Goal: Task Accomplishment & Management: Manage account settings

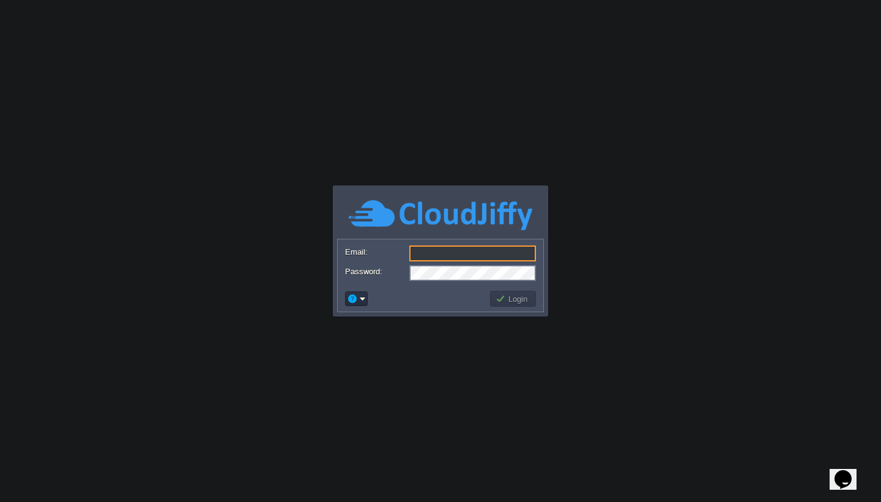
type input "system@sanpri.net"
click at [513, 302] on button "Login" at bounding box center [513, 298] width 35 height 11
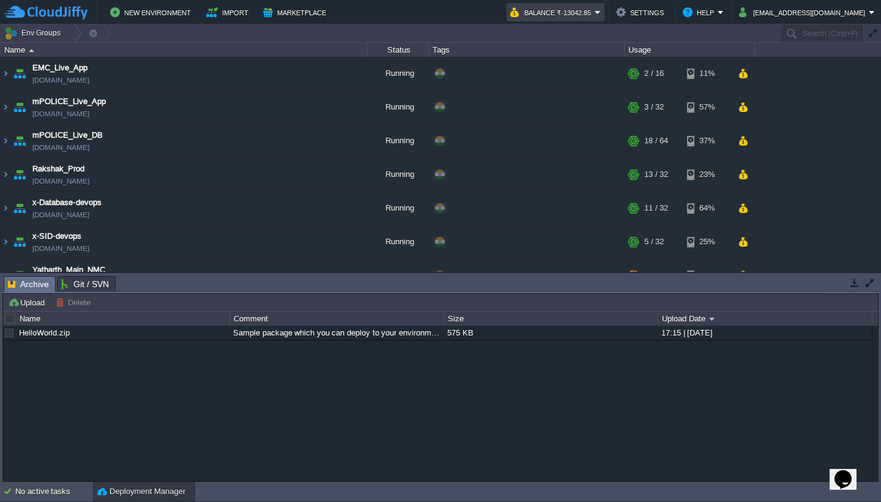
click at [595, 12] on button "Balance ₹-13042.85" at bounding box center [552, 12] width 84 height 15
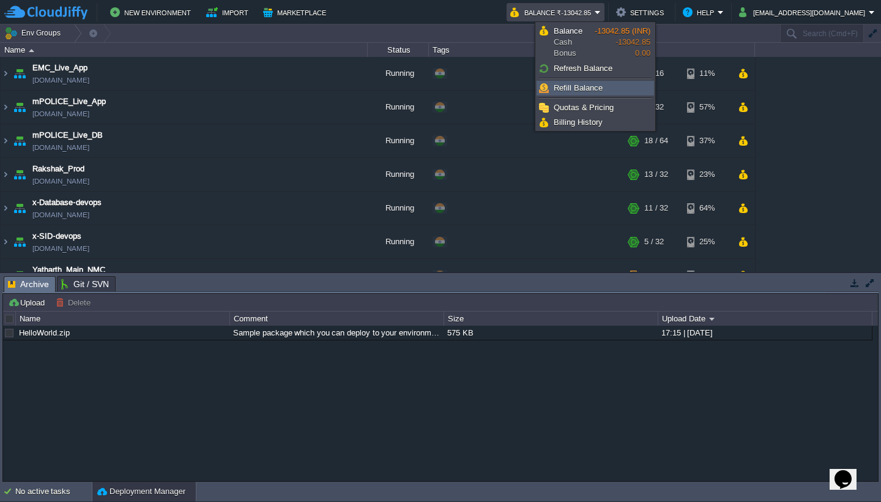
click at [601, 84] on link "Refill Balance" at bounding box center [595, 87] width 116 height 13
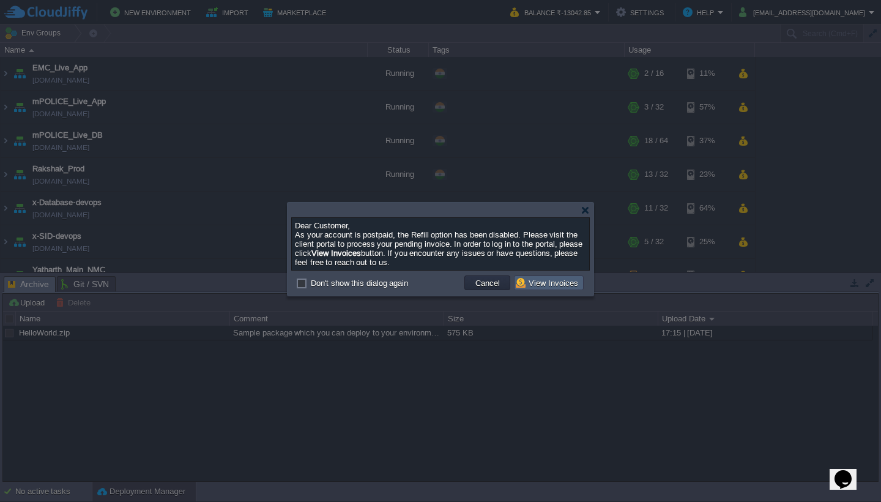
click at [558, 285] on button "View Invoices" at bounding box center [549, 282] width 66 height 11
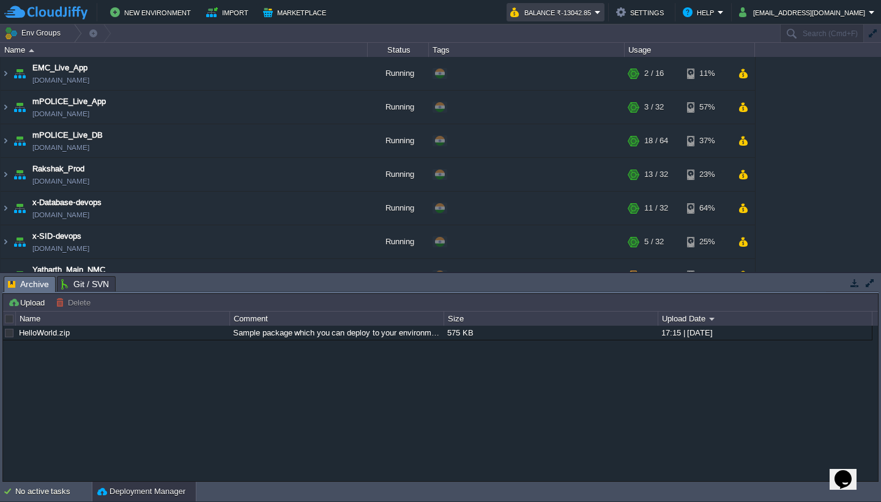
click at [601, 12] on em "Balance ₹-13042.85" at bounding box center [555, 12] width 91 height 15
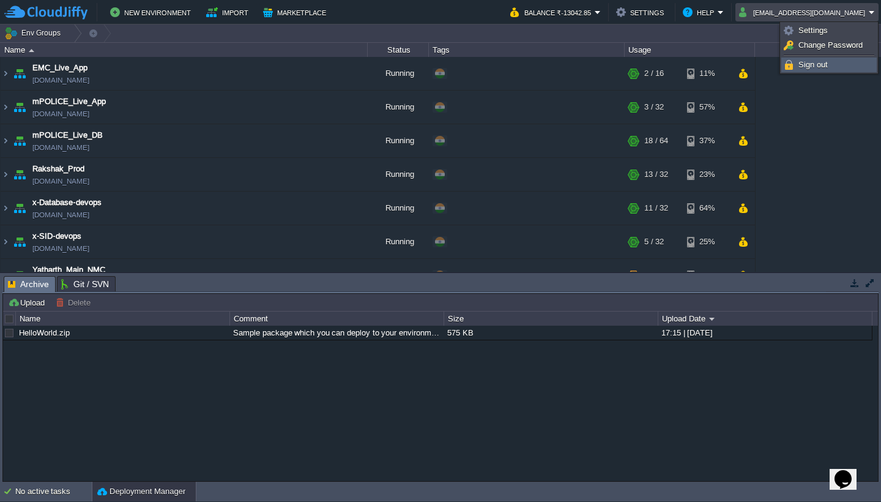
click at [821, 65] on span "Sign out" at bounding box center [812, 64] width 29 height 9
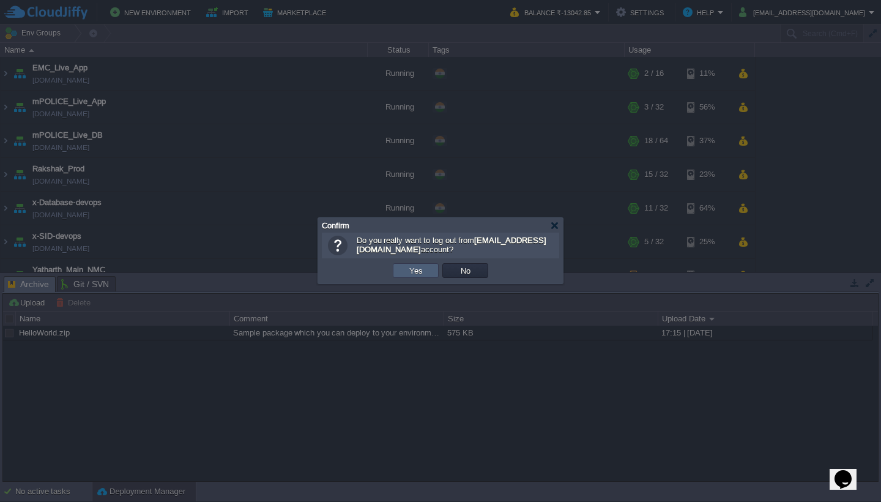
click at [425, 273] on button "Yes" at bounding box center [416, 270] width 21 height 11
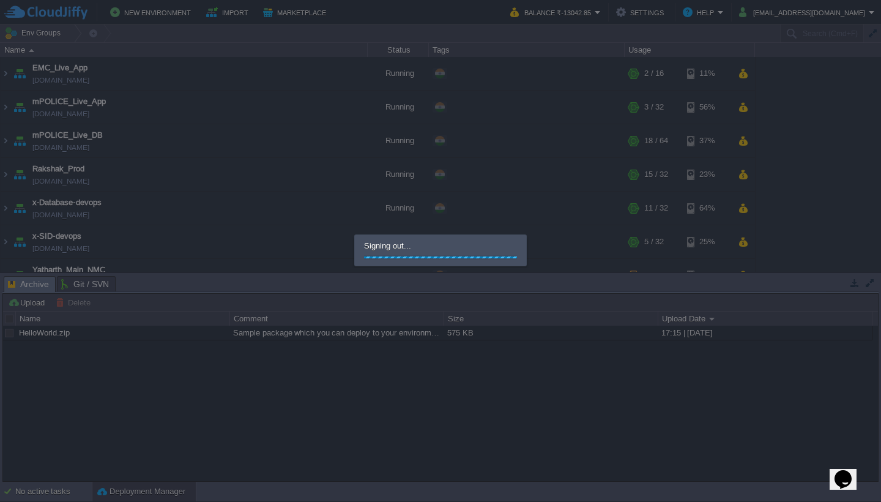
click at [425, 273] on div at bounding box center [440, 251] width 881 height 502
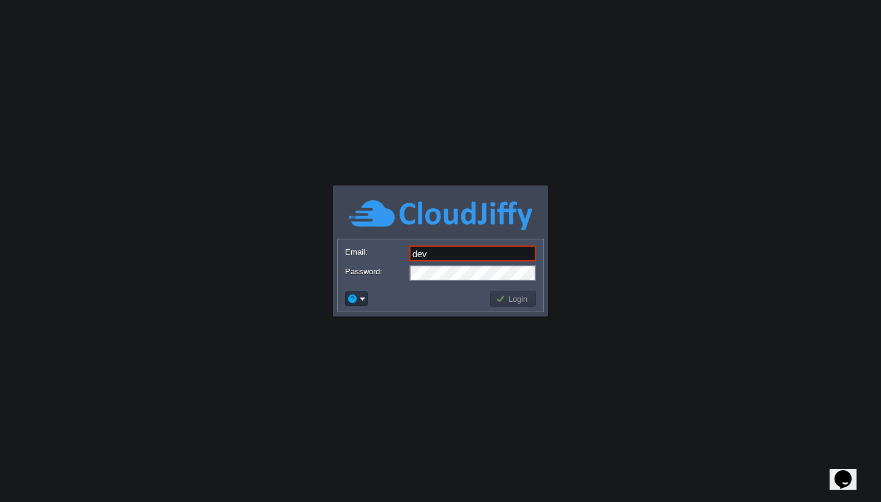
type input "[EMAIL_ADDRESS][DOMAIN_NAME]"
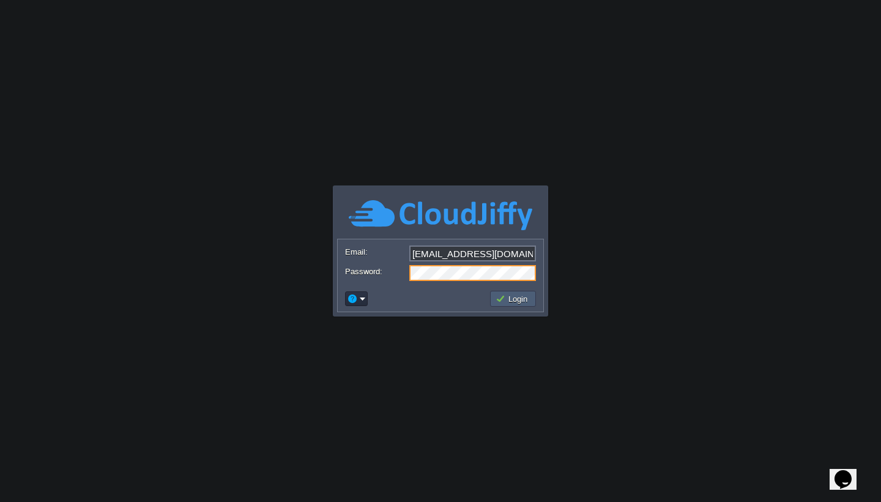
click at [511, 298] on button "Login" at bounding box center [513, 298] width 35 height 11
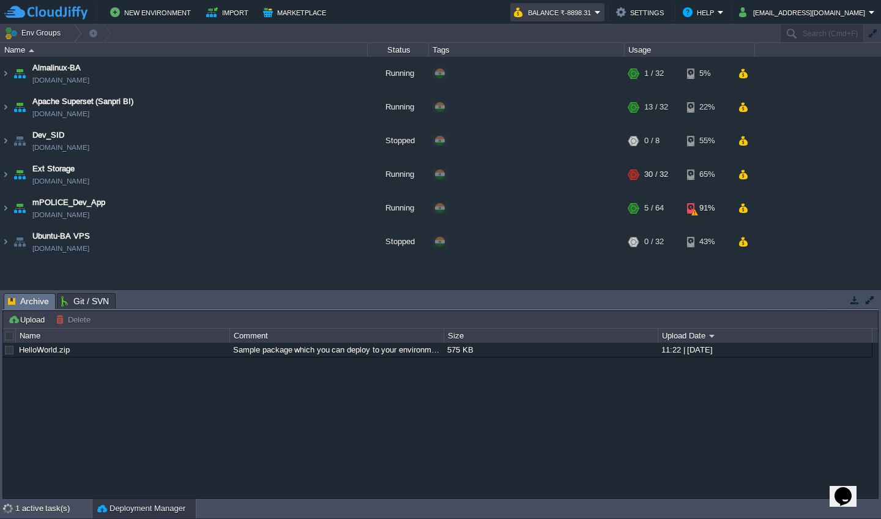
click at [601, 9] on em "Balance ₹-8898.31" at bounding box center [557, 12] width 87 height 15
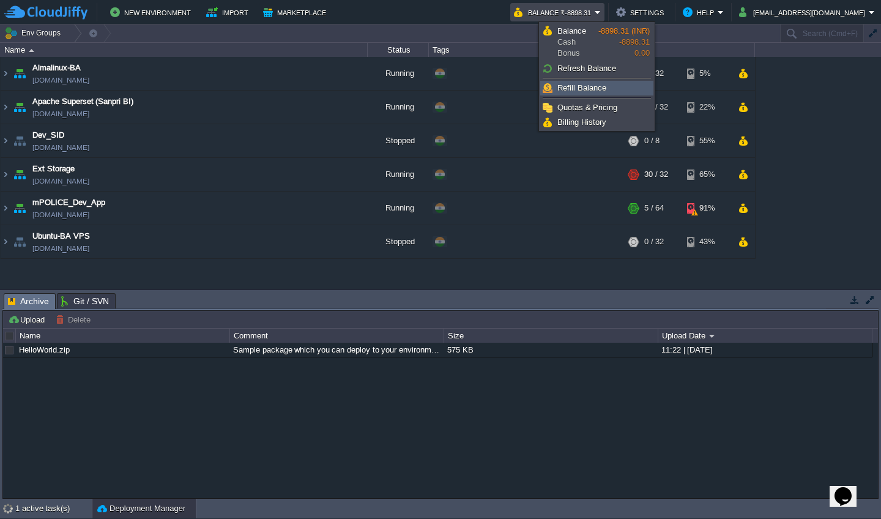
click at [596, 90] on span "Refill Balance" at bounding box center [581, 87] width 49 height 9
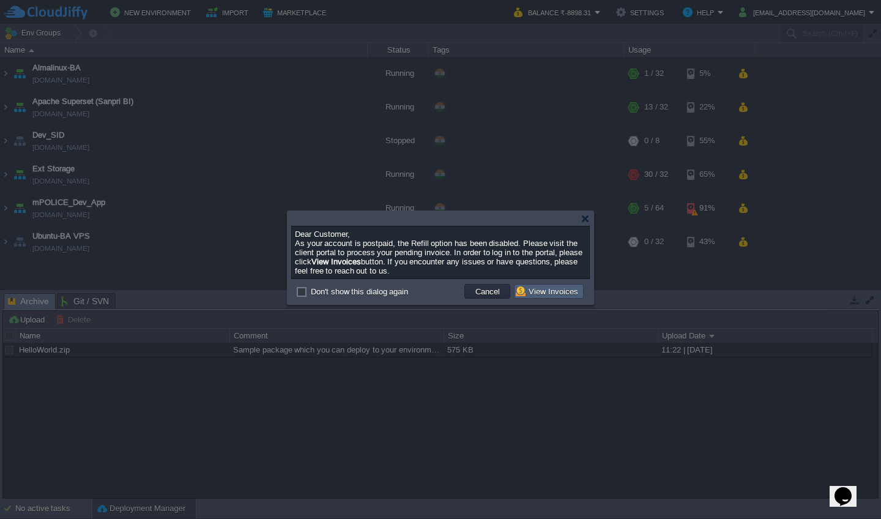
click at [551, 293] on button "View Invoices" at bounding box center [549, 291] width 66 height 11
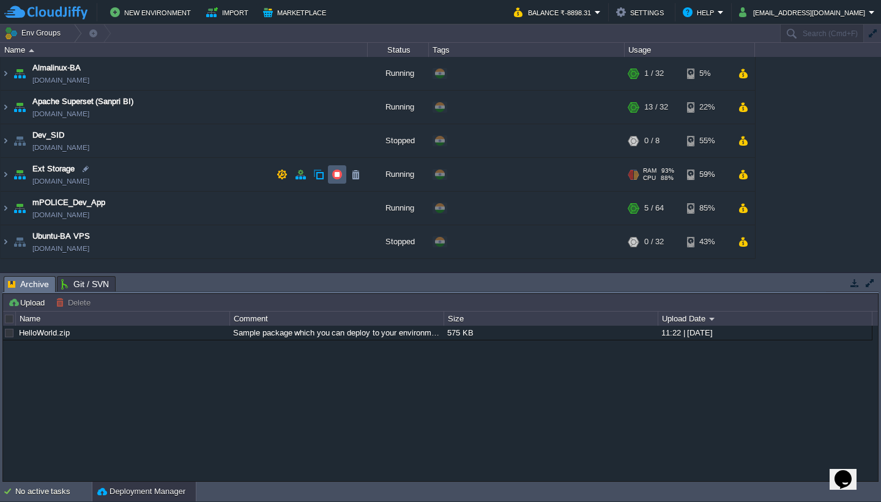
click at [333, 178] on button "button" at bounding box center [337, 174] width 11 height 11
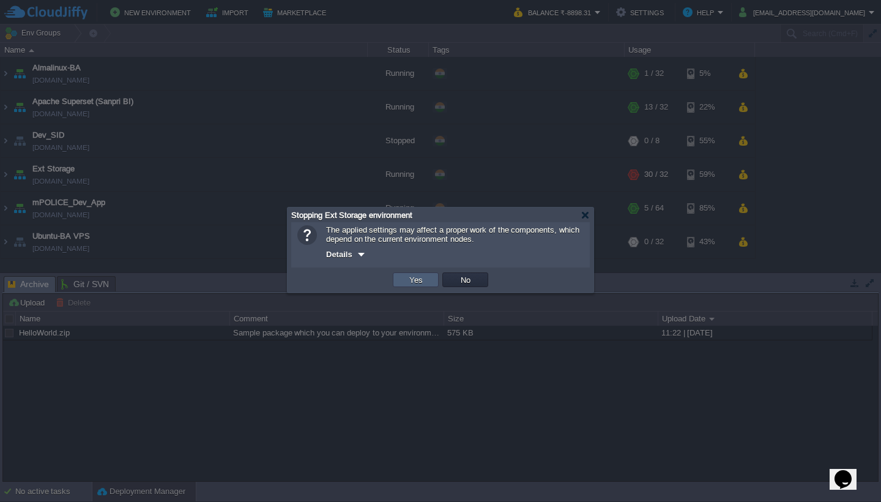
click at [423, 280] on button "Yes" at bounding box center [416, 279] width 21 height 11
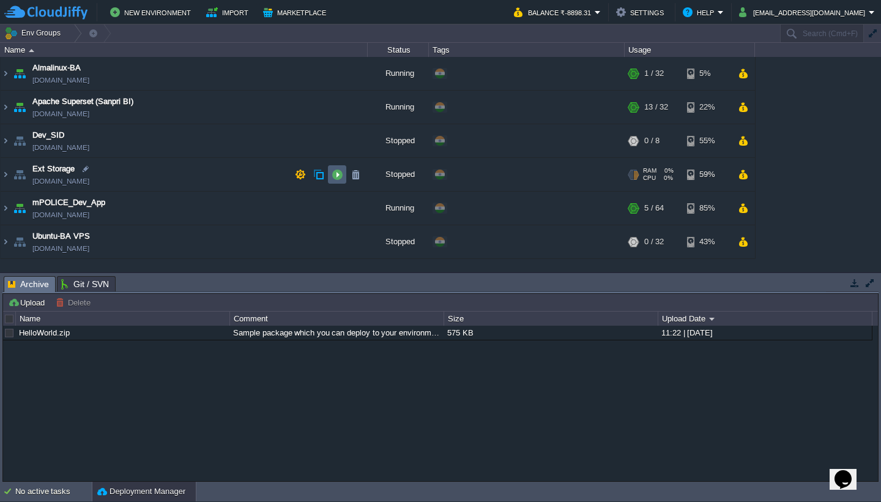
click at [336, 177] on button "button" at bounding box center [337, 174] width 11 height 11
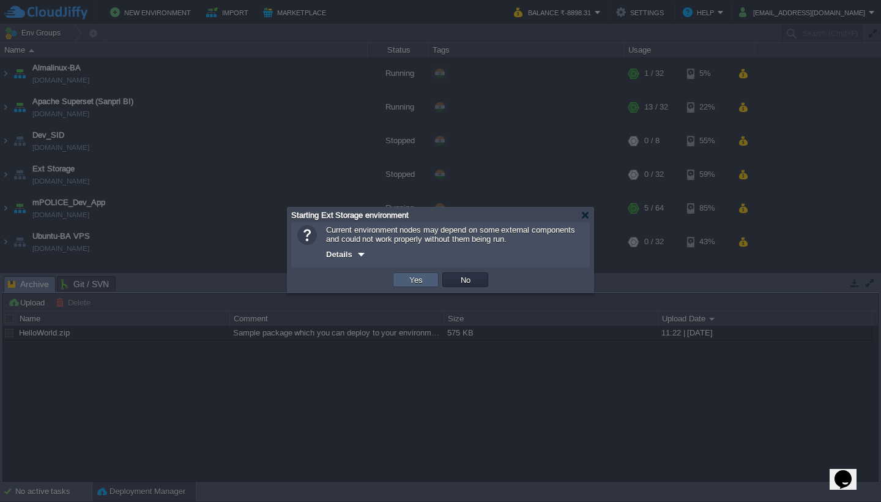
click at [416, 285] on button "Yes" at bounding box center [416, 279] width 21 height 11
